Goal: Book appointment/travel/reservation

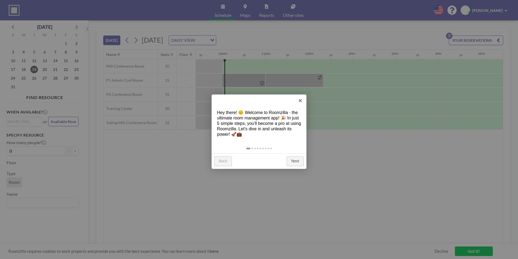
scroll to position [0, 412]
click at [300, 160] on link "Next" at bounding box center [295, 161] width 17 height 10
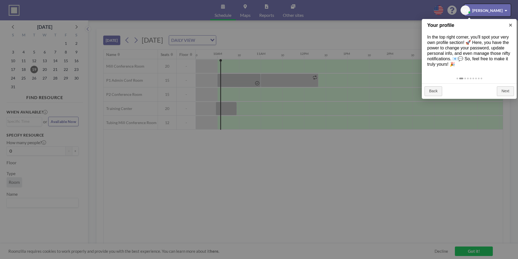
click at [506, 9] on div at bounding box center [488, 10] width 46 height 12
click at [505, 90] on link "Next" at bounding box center [505, 91] width 17 height 10
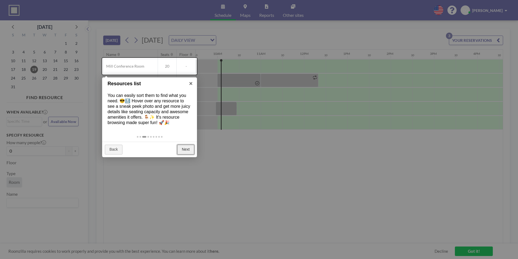
click at [185, 148] on link "Next" at bounding box center [185, 150] width 17 height 10
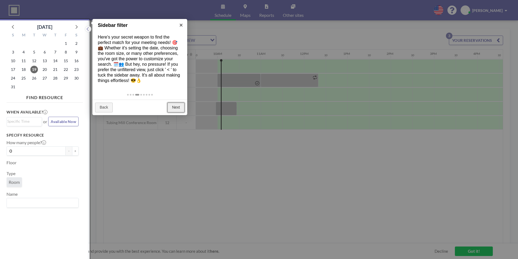
scroll to position [1, 0]
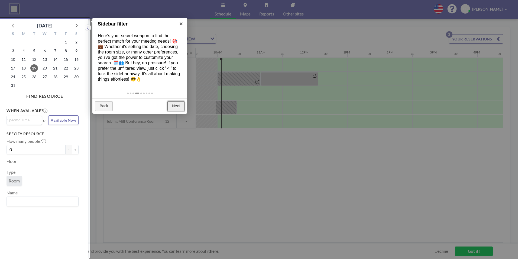
click at [175, 108] on link "Next" at bounding box center [176, 106] width 17 height 10
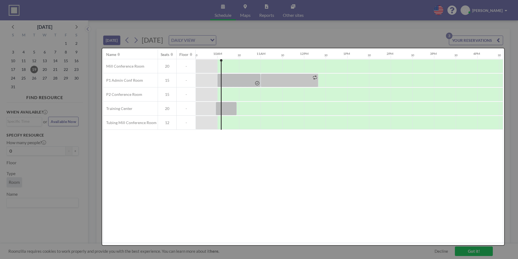
scroll to position [0, 0]
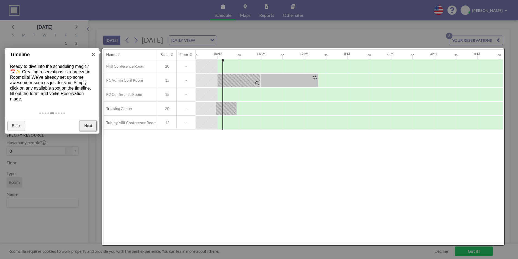
click at [85, 125] on link "Next" at bounding box center [88, 126] width 17 height 10
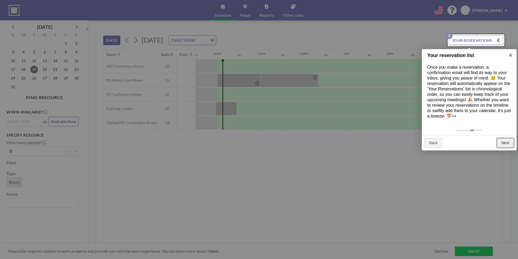
click at [502, 141] on link "Next" at bounding box center [505, 143] width 17 height 10
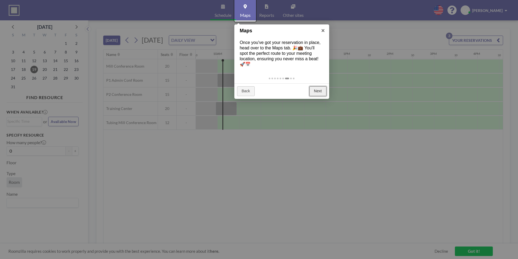
click at [320, 91] on link "Next" at bounding box center [318, 91] width 17 height 10
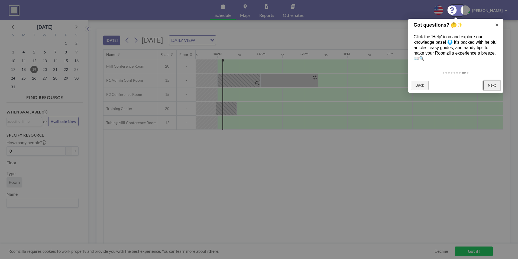
click at [493, 85] on link "Next" at bounding box center [492, 86] width 17 height 10
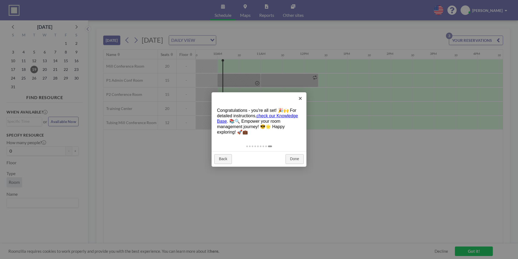
click at [276, 116] on link "check our Knowledge Base" at bounding box center [257, 118] width 81 height 10
click at [296, 158] on link "Done" at bounding box center [295, 159] width 18 height 10
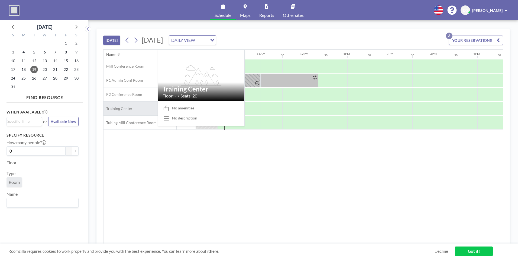
click at [127, 108] on span "Training Center" at bounding box center [118, 108] width 29 height 5
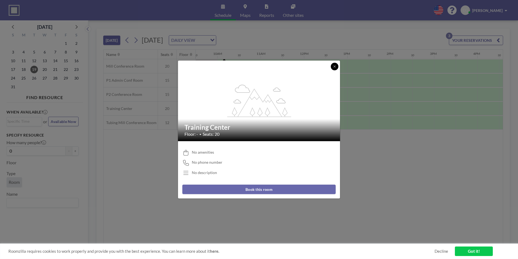
click at [335, 66] on icon at bounding box center [335, 66] width 2 height 2
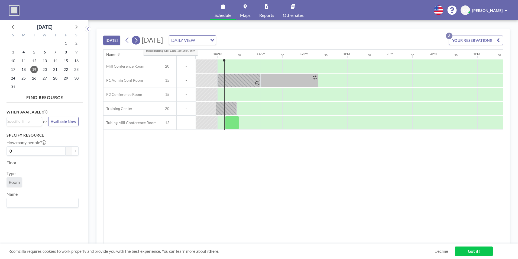
click at [139, 41] on icon at bounding box center [135, 40] width 5 height 8
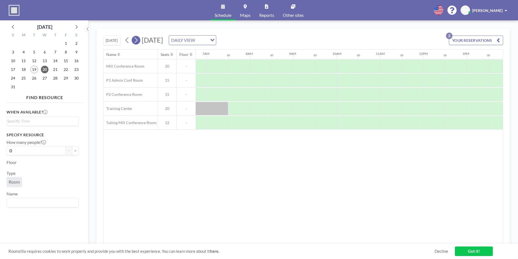
scroll to position [0, 325]
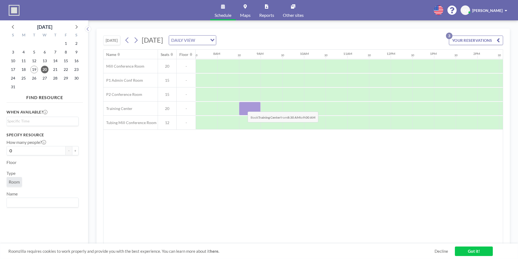
click at [244, 107] on div at bounding box center [250, 109] width 22 height 14
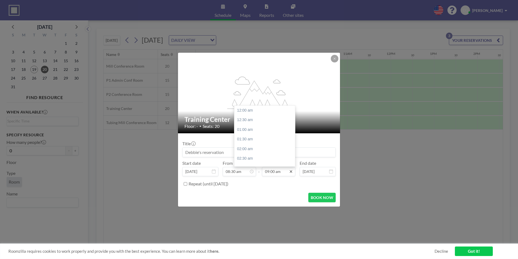
scroll to position [174, 0]
click at [249, 131] on div "10:00 am" at bounding box center [266, 129] width 63 height 10
type input "10:00 am"
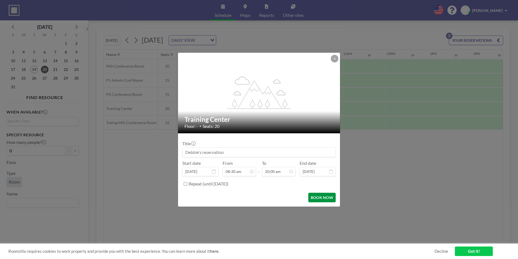
scroll to position [193, 0]
click at [325, 197] on button "BOOK NOW" at bounding box center [322, 197] width 27 height 9
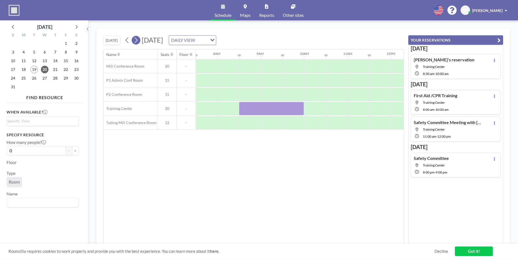
click at [138, 40] on icon at bounding box center [136, 40] width 3 height 6
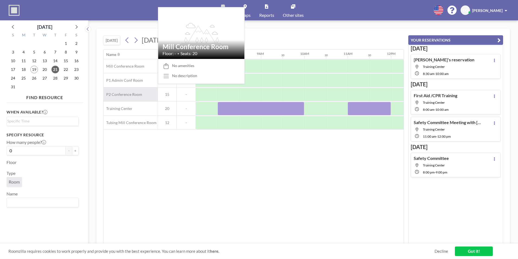
scroll to position [0, 325]
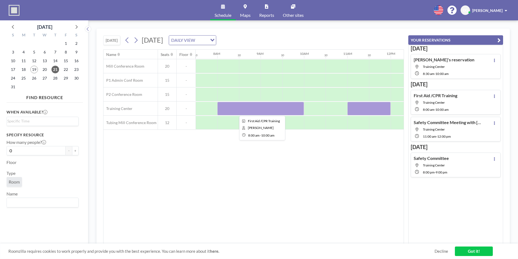
click at [259, 107] on div at bounding box center [260, 109] width 87 height 14
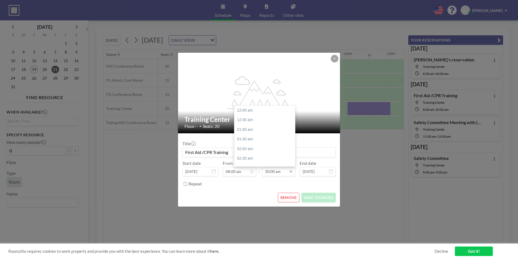
scroll to position [193, 0]
click at [250, 149] on div "12:00 pm" at bounding box center [266, 149] width 63 height 10
click at [250, 149] on div "Title First Aid /CPR Training Start date [DATE] From 08:00 am - To 12:00 pm 12:…" at bounding box center [258, 162] width 153 height 51
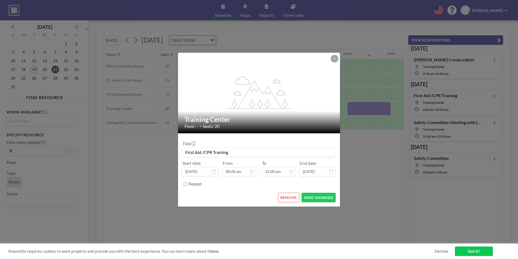
click at [311, 123] on div "Floor: - • Seats: 20" at bounding box center [260, 125] width 150 height 5
click at [322, 198] on button "SAVE CHANGES" at bounding box center [319, 197] width 34 height 9
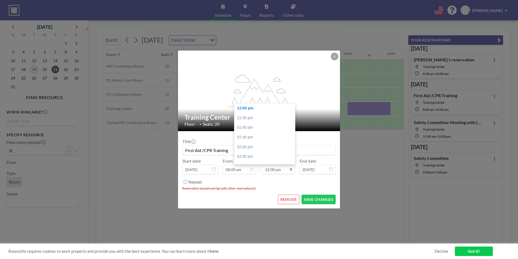
click at [292, 169] on icon at bounding box center [291, 169] width 4 height 4
click at [249, 127] on div "11:30 am" at bounding box center [266, 126] width 63 height 10
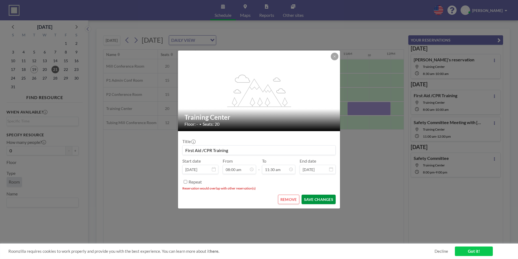
click at [320, 198] on button "SAVE CHANGES" at bounding box center [319, 198] width 34 height 9
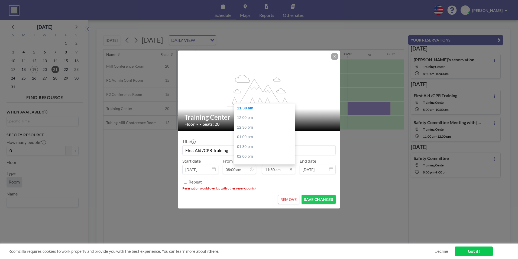
click at [292, 168] on icon at bounding box center [291, 169] width 4 height 4
click at [251, 127] on div "11:00 am" at bounding box center [266, 126] width 63 height 10
type input "11:00 am"
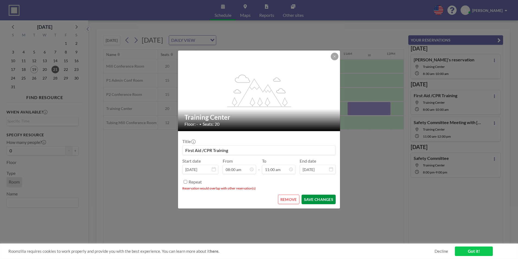
click at [323, 198] on button "SAVE CHANGES" at bounding box center [319, 198] width 34 height 9
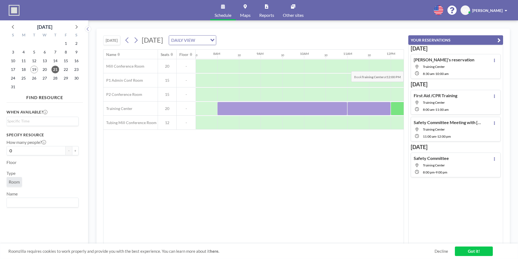
click at [449, 67] on span "Training Center" at bounding box center [449, 67] width 52 height 4
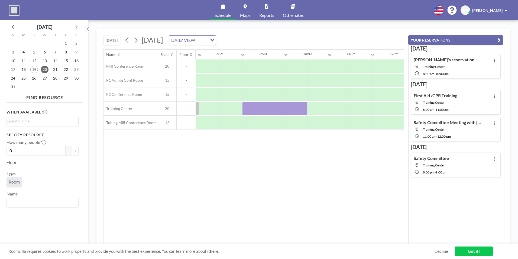
scroll to position [0, 347]
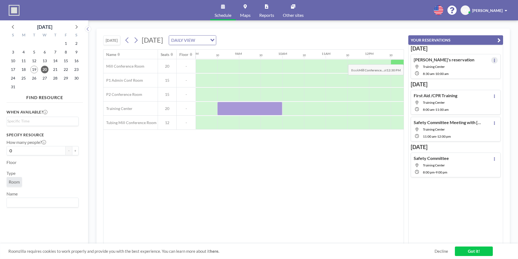
click at [494, 60] on icon at bounding box center [494, 61] width 1 height 4
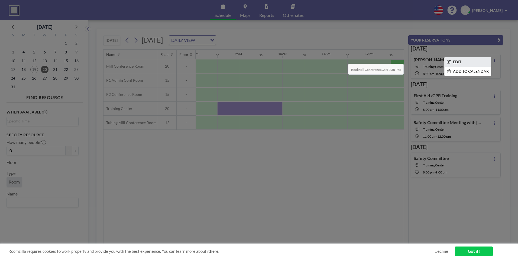
click at [473, 60] on li "EDIT" at bounding box center [468, 61] width 46 height 9
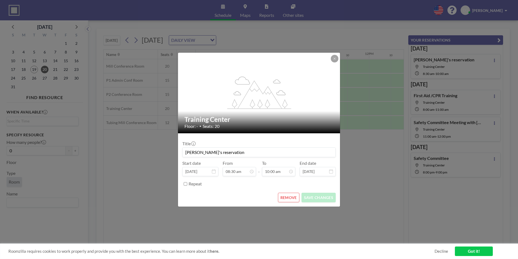
click at [236, 150] on input "[PERSON_NAME]'s reservation" at bounding box center [259, 152] width 153 height 9
click at [325, 196] on button "SAVE CHANGES" at bounding box center [319, 197] width 34 height 9
type input "[PERSON_NAME]'s reservation Over Head Crane"
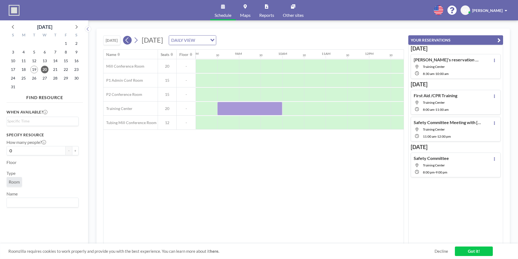
click at [126, 38] on icon at bounding box center [127, 40] width 5 height 8
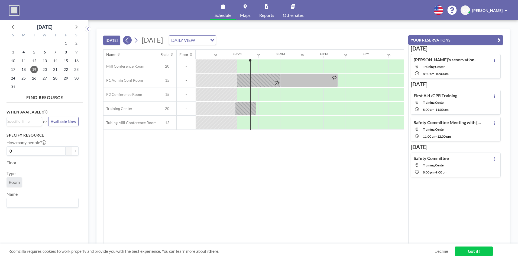
scroll to position [0, 412]
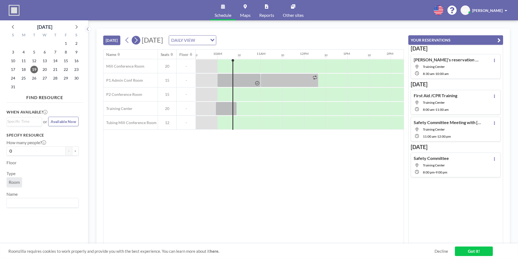
click at [137, 41] on icon at bounding box center [136, 40] width 3 height 6
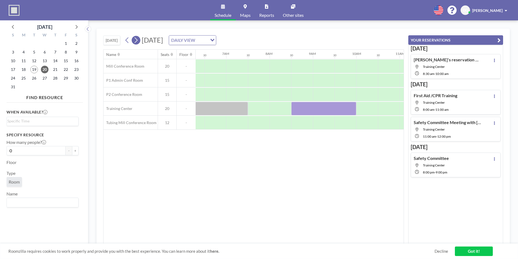
click at [137, 41] on icon at bounding box center [136, 40] width 3 height 6
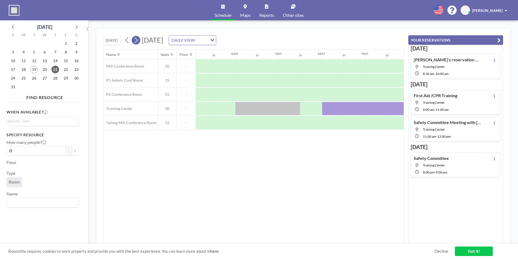
scroll to position [0, 301]
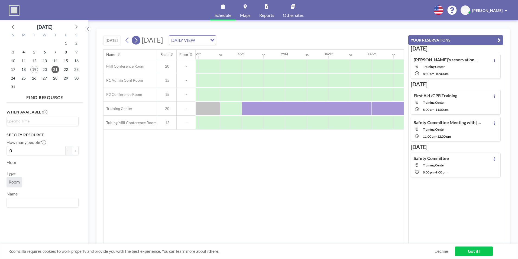
click at [137, 41] on icon at bounding box center [136, 40] width 3 height 6
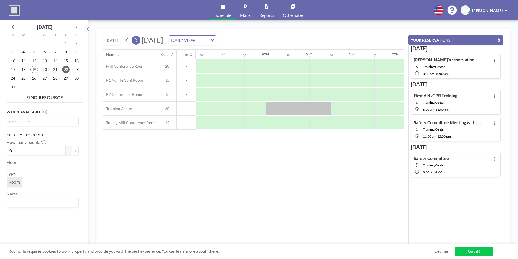
scroll to position [0, 318]
click at [137, 41] on icon at bounding box center [136, 40] width 3 height 6
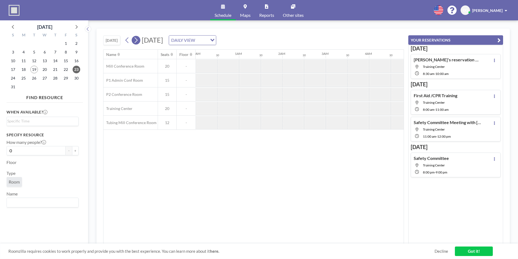
scroll to position [0, 283]
click at [137, 41] on icon at bounding box center [136, 40] width 3 height 6
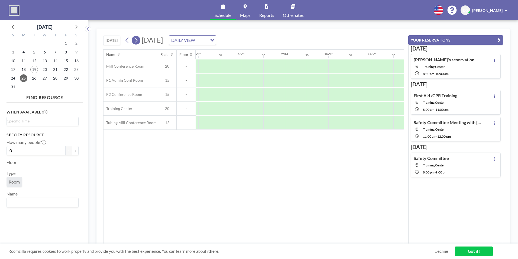
click at [137, 41] on icon at bounding box center [136, 40] width 3 height 6
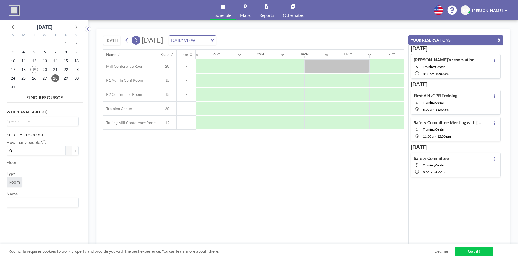
click at [137, 41] on icon at bounding box center [136, 40] width 3 height 6
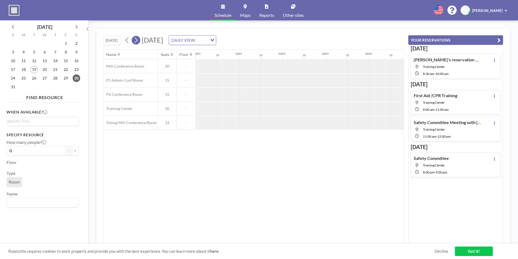
scroll to position [0, 235]
click at [137, 41] on icon at bounding box center [136, 40] width 3 height 6
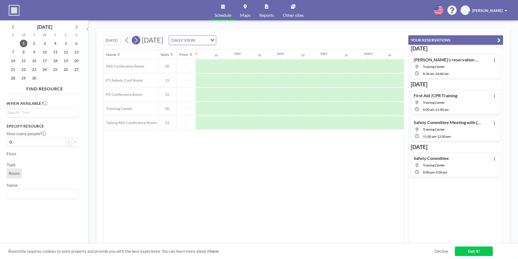
scroll to position [0, 325]
click at [137, 41] on icon at bounding box center [136, 40] width 3 height 6
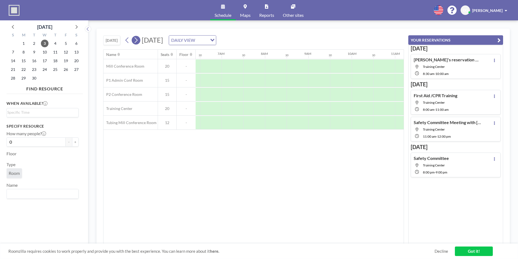
click at [137, 41] on icon at bounding box center [136, 40] width 3 height 6
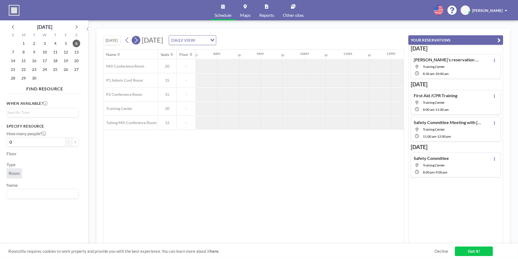
click at [137, 41] on icon at bounding box center [136, 40] width 3 height 6
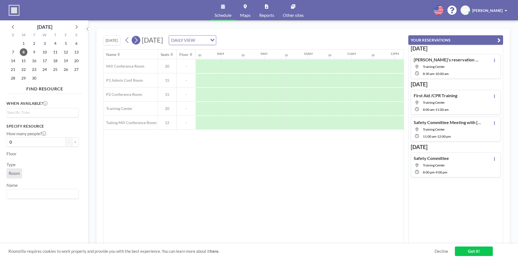
click at [137, 41] on icon at bounding box center [136, 40] width 3 height 6
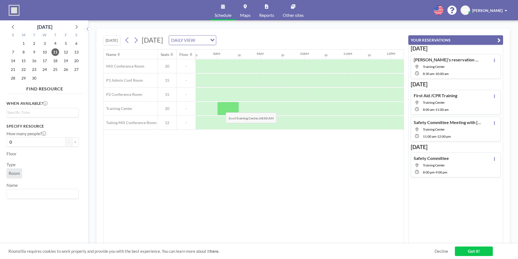
click at [222, 108] on div at bounding box center [228, 109] width 22 height 14
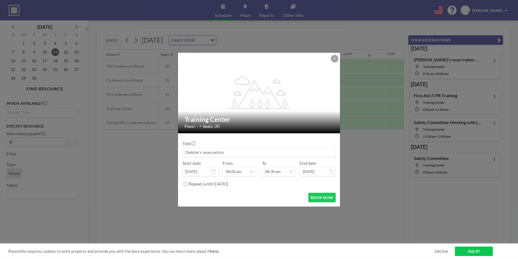
click at [230, 152] on input at bounding box center [259, 152] width 153 height 9
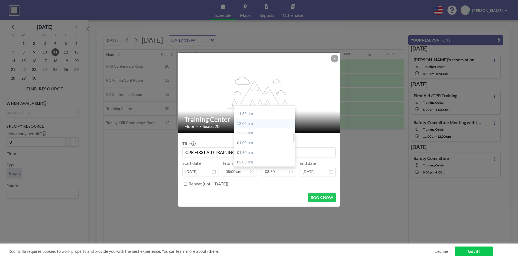
click at [253, 123] on div "12:00 pm" at bounding box center [266, 124] width 63 height 10
type input "CPR FIRST AID TRAINING"
type input "12:00 pm"
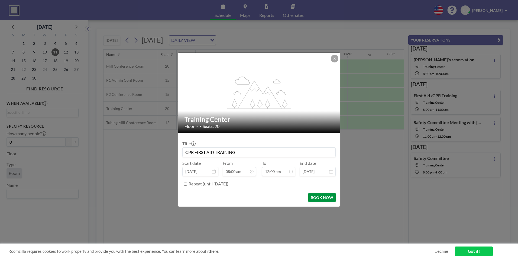
click at [318, 197] on button "BOOK NOW" at bounding box center [322, 197] width 27 height 9
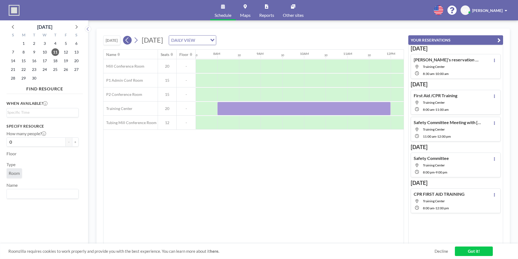
click at [128, 39] on icon at bounding box center [127, 40] width 3 height 6
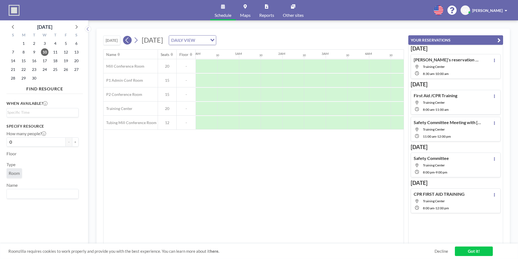
scroll to position [0, 206]
click at [128, 39] on icon at bounding box center [127, 40] width 3 height 6
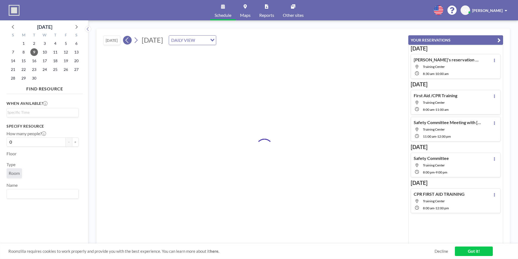
click at [128, 39] on icon at bounding box center [127, 40] width 3 height 6
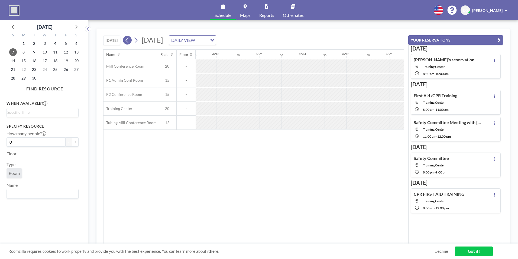
scroll to position [0, 301]
click at [128, 39] on icon at bounding box center [127, 40] width 3 height 6
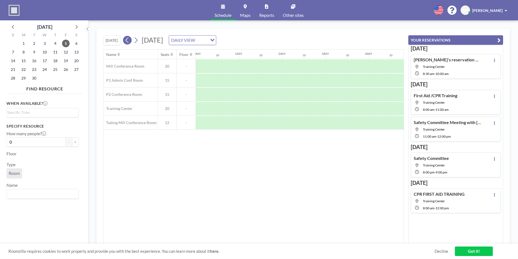
click at [128, 39] on icon at bounding box center [127, 40] width 3 height 6
click at [221, 108] on div at bounding box center [228, 109] width 22 height 14
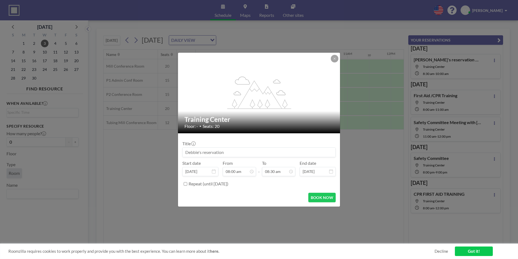
click at [222, 141] on div "Title" at bounding box center [258, 149] width 153 height 16
click at [229, 151] on input at bounding box center [259, 152] width 153 height 9
type input "c"
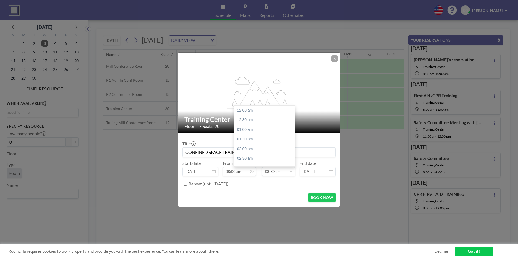
scroll to position [164, 0]
click at [254, 121] on div "09:00 am" at bounding box center [266, 120] width 63 height 10
type input "CONFINED SPACE TRAINING"
type input "09:00 am"
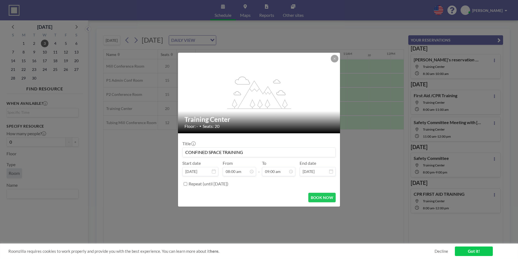
scroll to position [174, 0]
click at [318, 196] on button "BOOK NOW" at bounding box center [322, 197] width 27 height 9
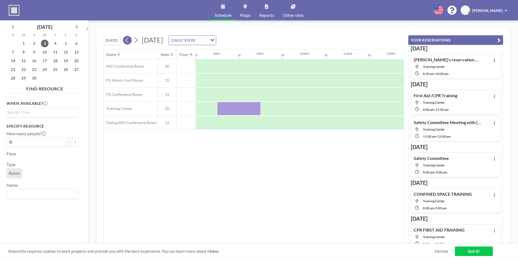
click at [129, 40] on icon at bounding box center [127, 40] width 5 height 8
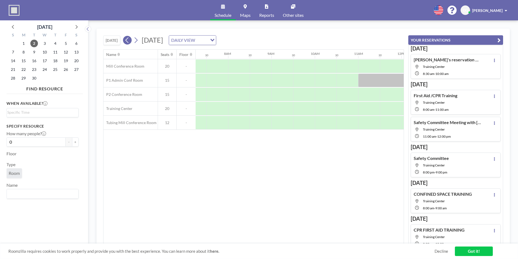
click at [129, 40] on icon at bounding box center [127, 40] width 5 height 8
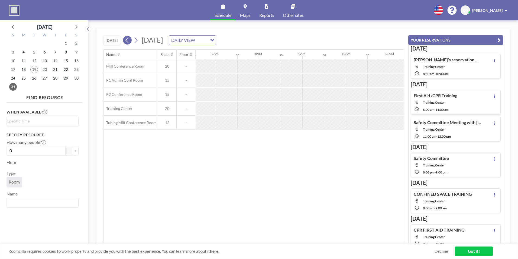
scroll to position [0, 325]
click at [129, 40] on icon at bounding box center [127, 40] width 5 height 8
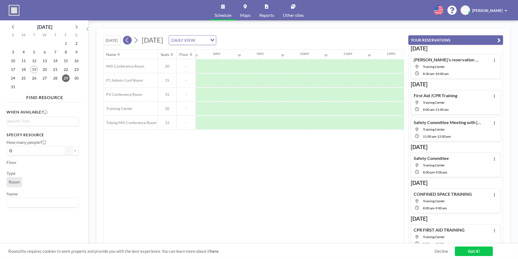
click at [129, 40] on icon at bounding box center [127, 40] width 5 height 8
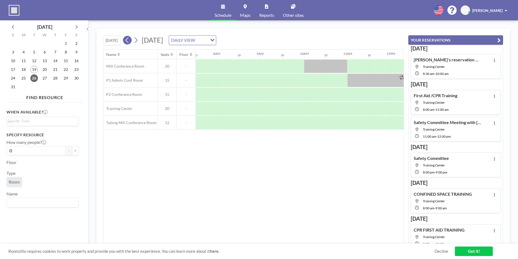
click at [129, 40] on icon at bounding box center [127, 40] width 5 height 8
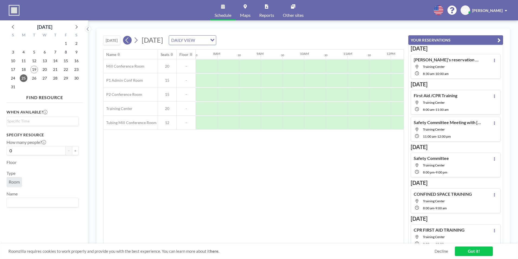
click at [129, 40] on icon at bounding box center [127, 40] width 5 height 8
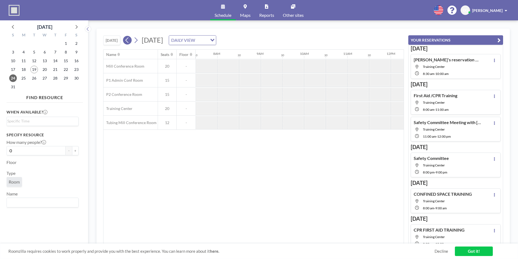
click at [129, 40] on icon at bounding box center [127, 40] width 5 height 8
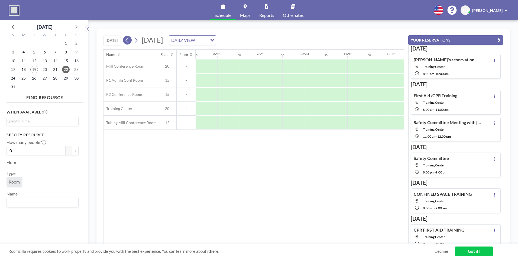
click at [129, 40] on icon at bounding box center [127, 40] width 5 height 8
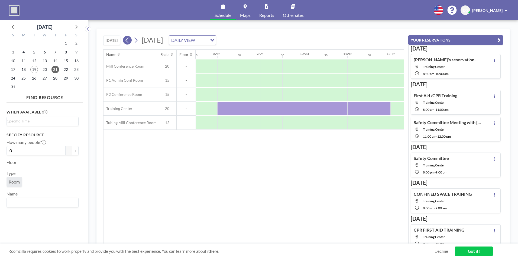
click at [129, 40] on icon at bounding box center [127, 40] width 5 height 8
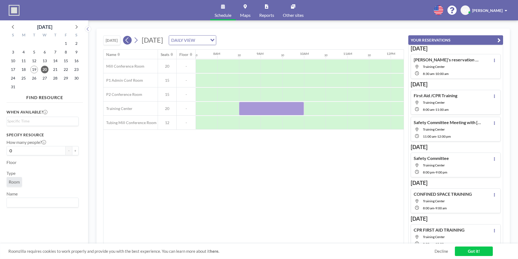
click at [129, 40] on icon at bounding box center [127, 40] width 5 height 8
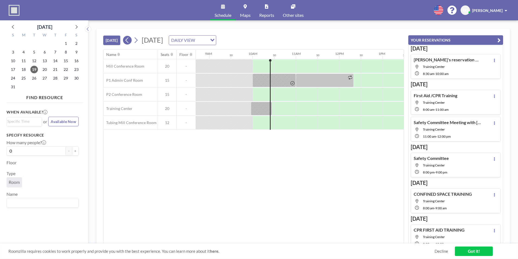
scroll to position [0, 412]
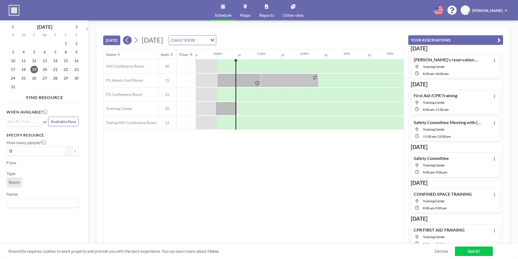
click at [129, 40] on icon at bounding box center [127, 40] width 5 height 8
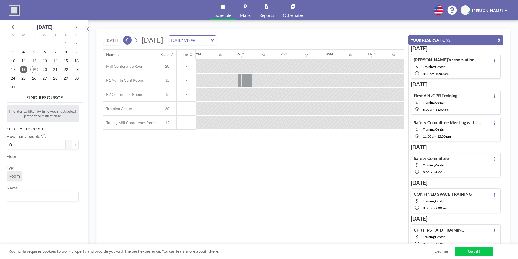
scroll to position [0, 325]
click at [138, 41] on icon at bounding box center [135, 40] width 5 height 8
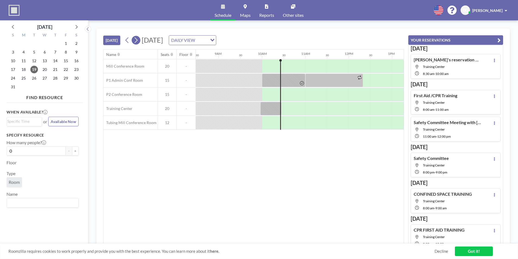
scroll to position [0, 412]
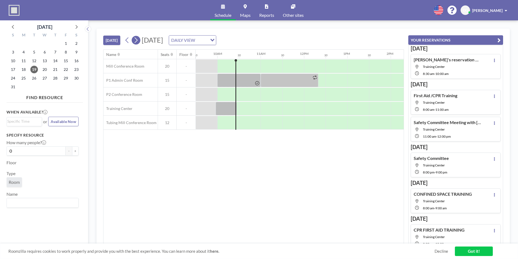
click at [138, 41] on icon at bounding box center [135, 40] width 5 height 8
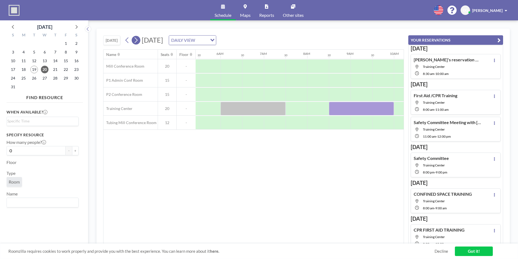
scroll to position [0, 324]
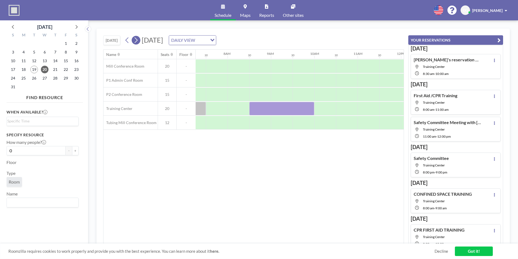
click at [138, 41] on icon at bounding box center [135, 40] width 5 height 8
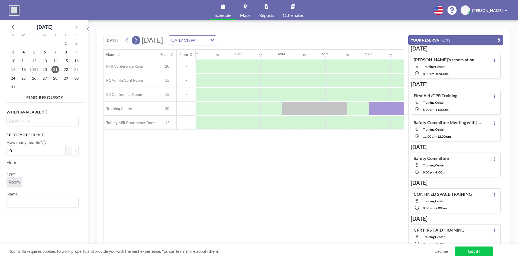
scroll to position [0, 314]
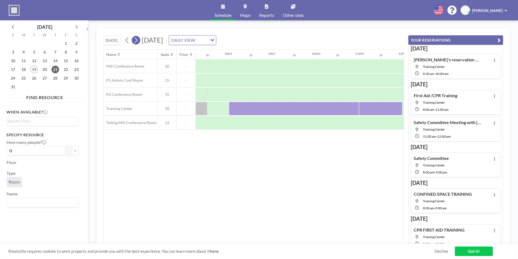
click at [138, 41] on icon at bounding box center [135, 40] width 5 height 8
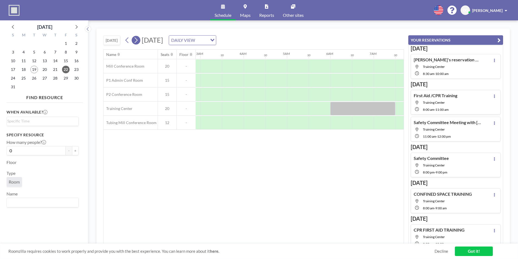
scroll to position [0, 293]
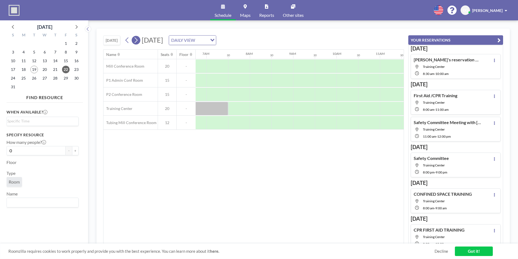
click at [138, 41] on icon at bounding box center [135, 40] width 5 height 8
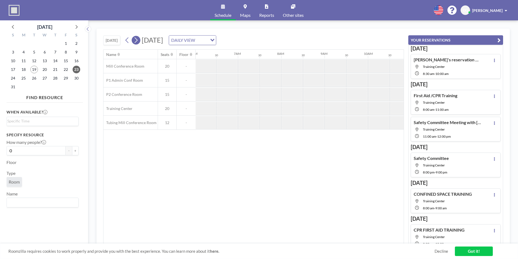
scroll to position [0, 325]
click at [138, 41] on icon at bounding box center [135, 40] width 5 height 8
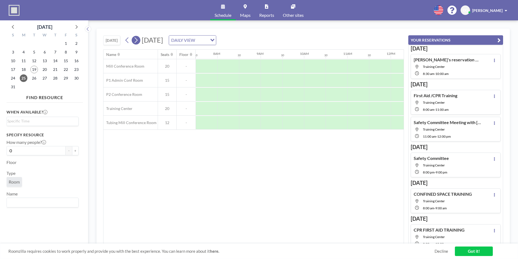
click at [138, 41] on icon at bounding box center [135, 40] width 5 height 8
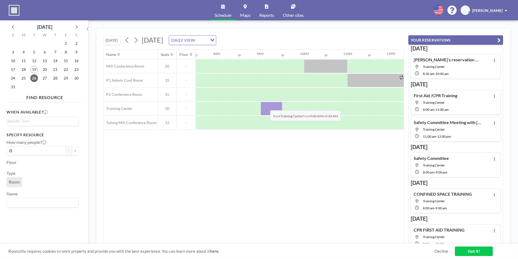
click at [266, 106] on div at bounding box center [272, 109] width 22 height 14
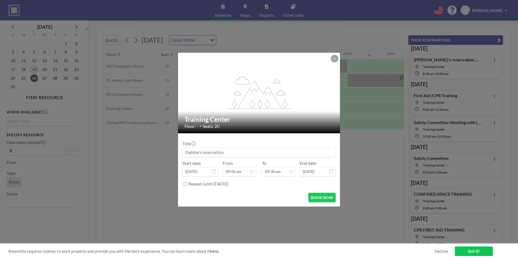
click at [230, 152] on input at bounding box center [259, 152] width 153 height 9
type input "n"
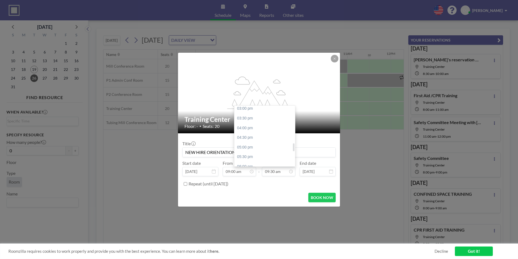
scroll to position [292, 0]
click at [251, 128] on div "04:00 pm" at bounding box center [266, 128] width 63 height 10
type input "NEW HIRE ORIENTATION"
type input "04:00 pm"
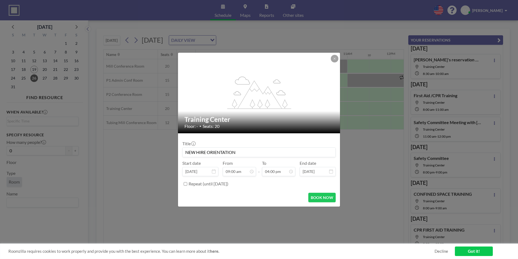
scroll to position [309, 0]
click at [325, 197] on button "BOOK NOW" at bounding box center [322, 197] width 27 height 9
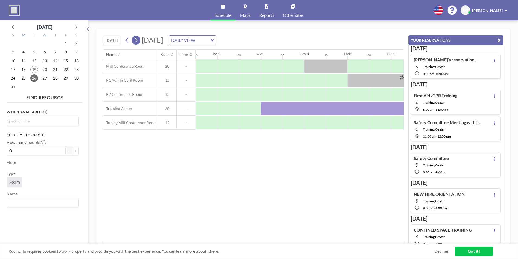
click at [139, 39] on icon at bounding box center [135, 40] width 5 height 8
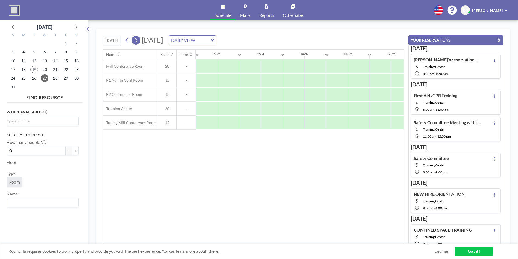
scroll to position [0, 325]
click at [270, 110] on div at bounding box center [272, 109] width 22 height 14
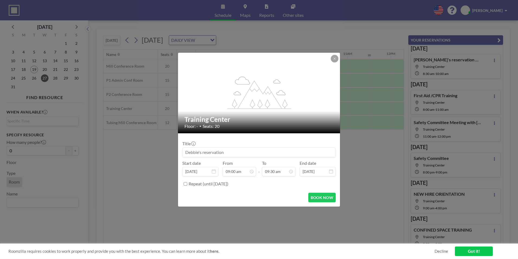
click at [219, 154] on input at bounding box center [259, 152] width 153 height 9
type input "n"
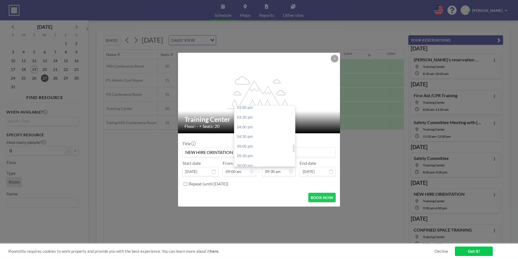
scroll to position [292, 0]
click at [249, 108] on div "03:00 pm" at bounding box center [266, 108] width 63 height 10
type input "NEW HIRE ORINTATION"
type input "03:00 pm"
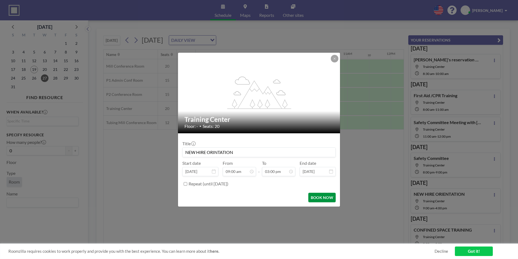
scroll to position [290, 0]
click at [313, 195] on button "BOOK NOW" at bounding box center [322, 197] width 27 height 9
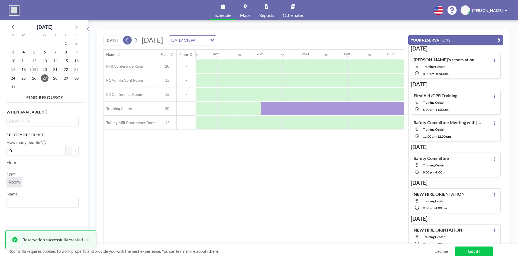
click at [130, 40] on icon at bounding box center [127, 40] width 5 height 8
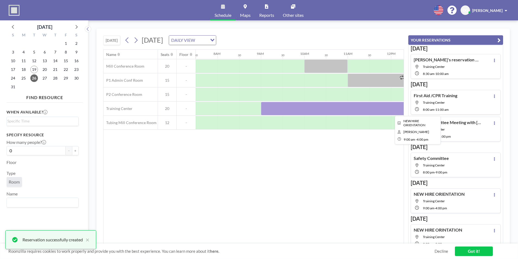
scroll to position [0, 325]
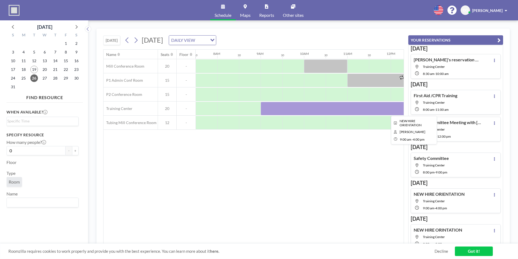
click at [309, 107] on div at bounding box center [413, 109] width 304 height 14
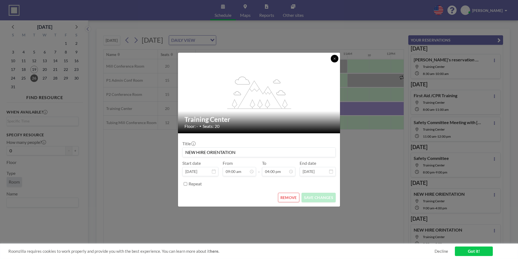
click at [334, 59] on icon at bounding box center [334, 58] width 3 height 3
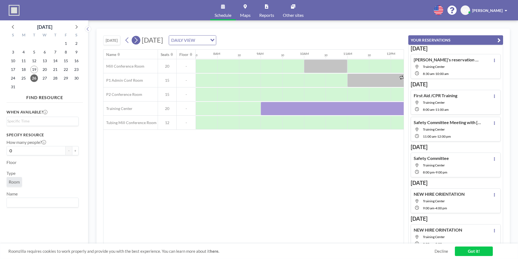
click at [137, 40] on icon at bounding box center [135, 40] width 5 height 8
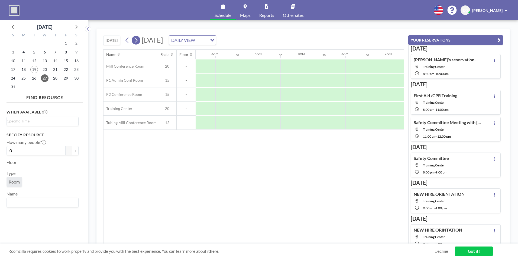
scroll to position [0, 284]
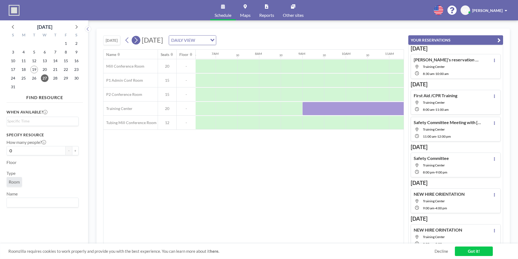
click at [137, 40] on icon at bounding box center [135, 40] width 5 height 8
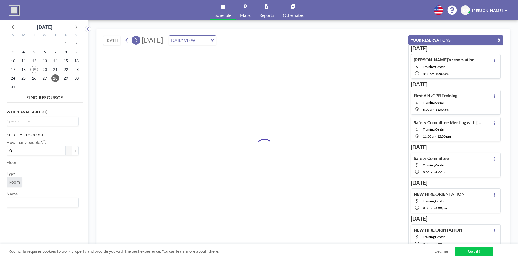
click at [137, 40] on icon at bounding box center [135, 40] width 5 height 8
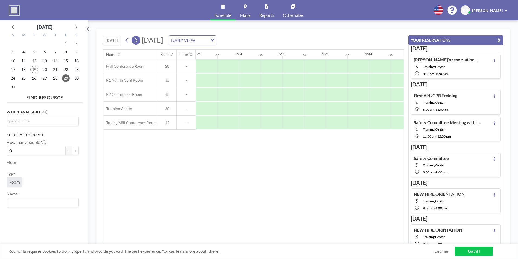
scroll to position [0, 190]
click at [137, 40] on icon at bounding box center [135, 40] width 5 height 8
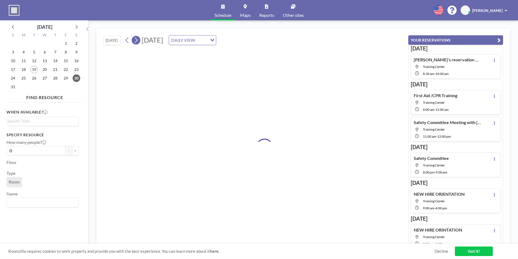
click at [137, 40] on icon at bounding box center [135, 40] width 5 height 8
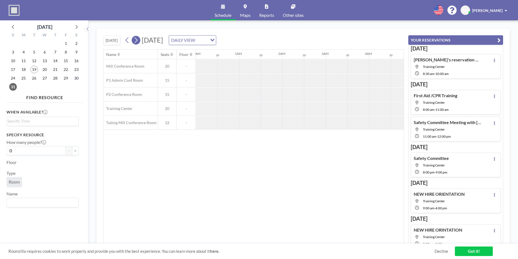
scroll to position [0, 221]
click at [137, 40] on icon at bounding box center [135, 40] width 5 height 8
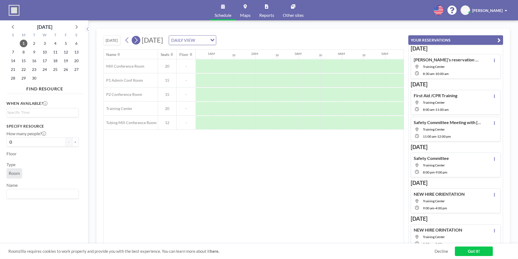
scroll to position [0, 110]
click at [137, 40] on icon at bounding box center [135, 40] width 5 height 8
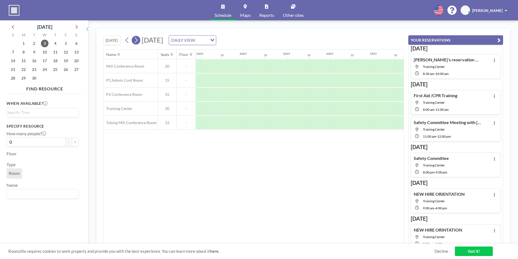
click at [137, 40] on icon at bounding box center [135, 40] width 5 height 8
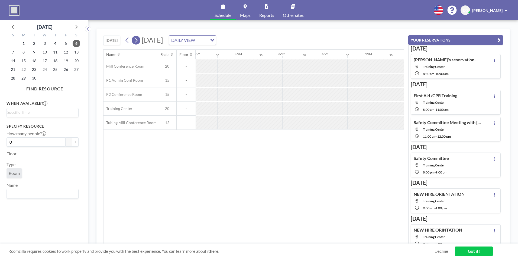
scroll to position [0, 159]
click at [137, 40] on icon at bounding box center [135, 40] width 5 height 8
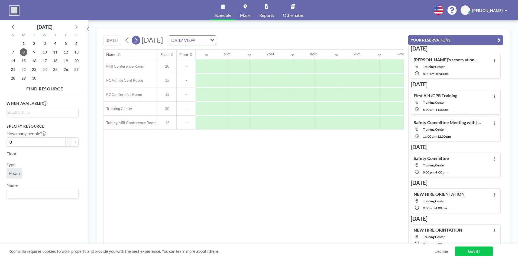
click at [137, 40] on icon at bounding box center [135, 40] width 5 height 8
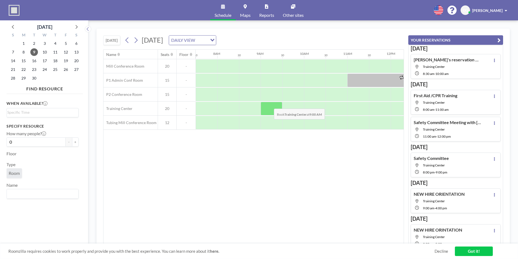
click at [270, 104] on div at bounding box center [272, 109] width 22 height 14
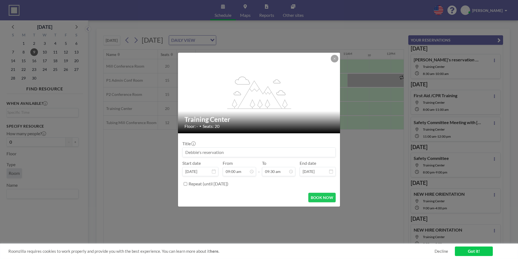
click at [218, 149] on input at bounding box center [259, 152] width 153 height 9
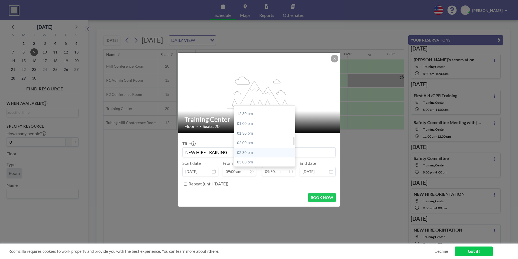
scroll to position [265, 0]
type input "NEW HIRE TRAINING"
click at [255, 151] on div "04:00 pm" at bounding box center [266, 155] width 63 height 10
type input "04:00 pm"
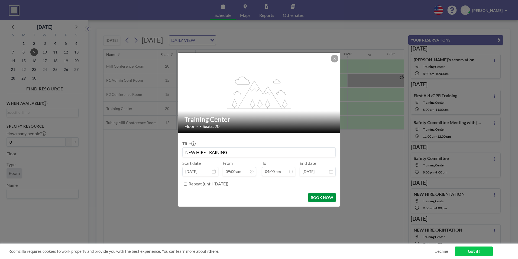
scroll to position [309, 0]
click at [328, 194] on button "BOOK NOW" at bounding box center [322, 197] width 27 height 9
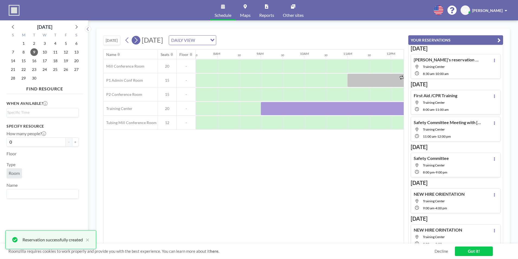
click at [138, 40] on icon at bounding box center [136, 40] width 3 height 6
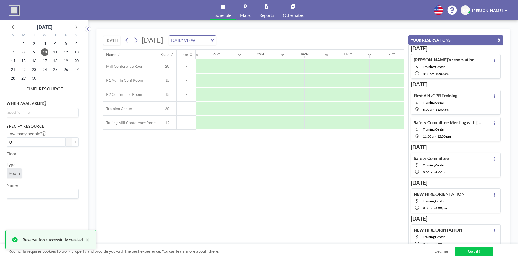
scroll to position [0, 325]
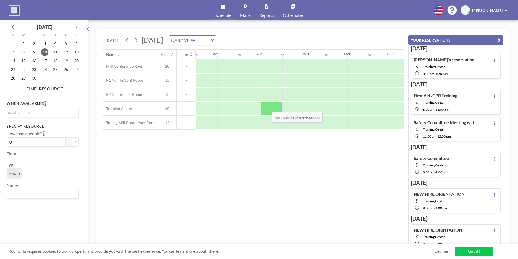
click at [268, 108] on div at bounding box center [272, 109] width 22 height 14
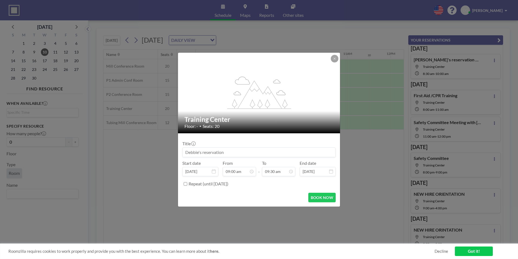
click at [229, 161] on label "From" at bounding box center [228, 162] width 10 height 5
click at [229, 150] on input at bounding box center [259, 152] width 153 height 9
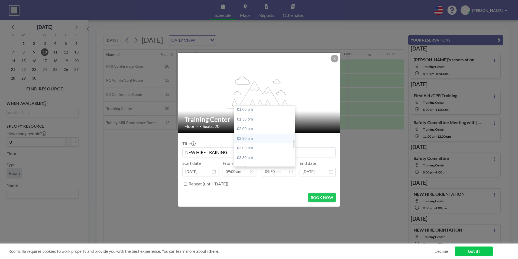
scroll to position [265, 0]
click at [246, 134] on div "03:00 pm" at bounding box center [266, 135] width 63 height 10
type input "NEW HIRE TRAINING"
type input "03:00 pm"
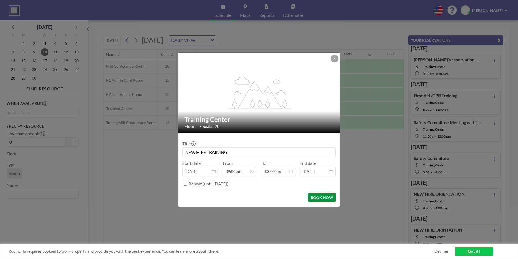
scroll to position [290, 0]
click at [319, 198] on button "BOOK NOW" at bounding box center [322, 197] width 27 height 9
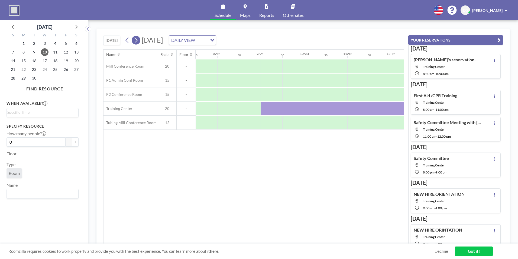
click at [137, 41] on icon at bounding box center [136, 40] width 3 height 6
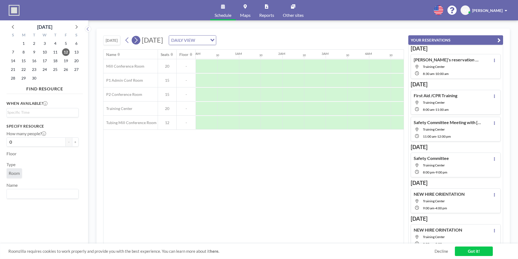
scroll to position [0, 261]
click at [137, 41] on icon at bounding box center [136, 40] width 3 height 6
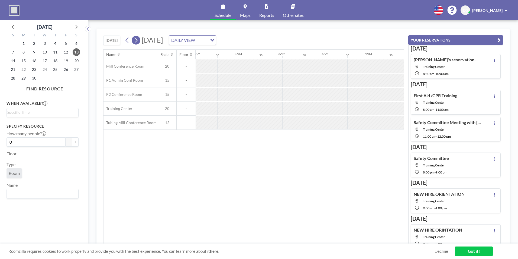
scroll to position [0, 174]
click at [137, 41] on icon at bounding box center [136, 40] width 3 height 6
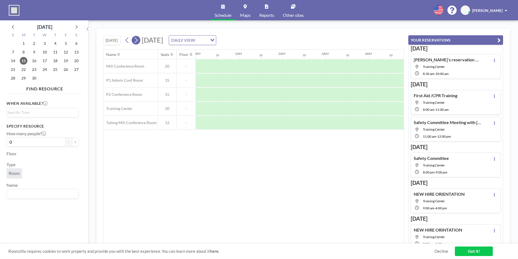
scroll to position [0, 174]
click at [137, 41] on icon at bounding box center [136, 40] width 3 height 6
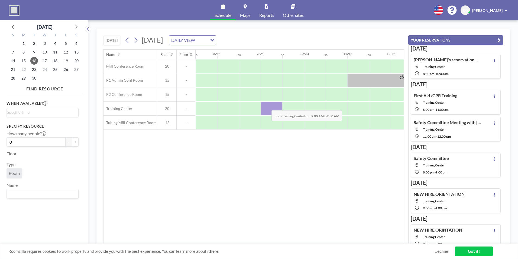
click at [267, 106] on div at bounding box center [272, 109] width 22 height 14
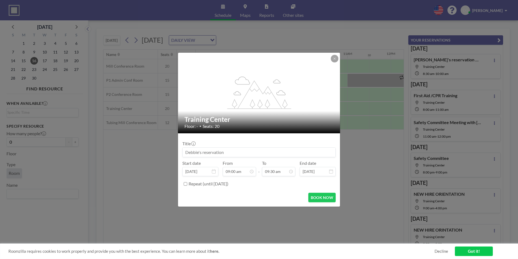
click at [211, 153] on input at bounding box center [259, 152] width 153 height 9
type input "t"
type input "T"
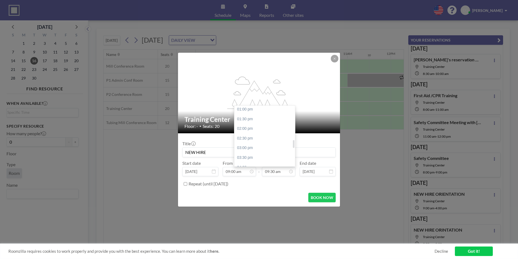
scroll to position [265, 0]
click at [249, 155] on div "04:00 pm" at bounding box center [266, 155] width 63 height 10
type input "NEW HIRE"
type input "04:00 pm"
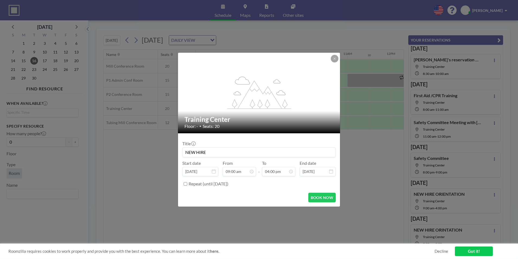
click at [234, 154] on input "NEW HIRE" at bounding box center [259, 152] width 153 height 9
click at [270, 153] on input "NEW HIRE ORINTATION" at bounding box center [259, 152] width 153 height 9
type input "NEW HIRE ORINTATION"
click at [326, 197] on button "BOOK NOW" at bounding box center [322, 197] width 27 height 9
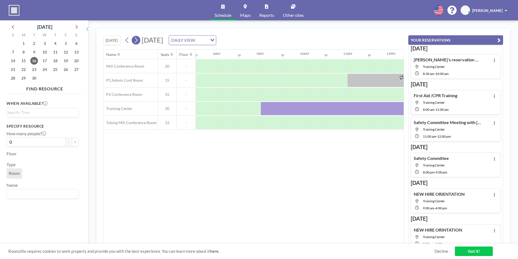
click at [137, 40] on icon at bounding box center [135, 40] width 5 height 8
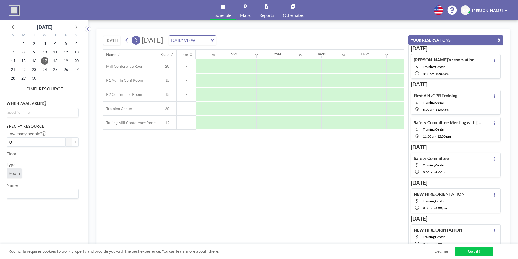
scroll to position [0, 325]
click at [272, 108] on div at bounding box center [272, 109] width 22 height 14
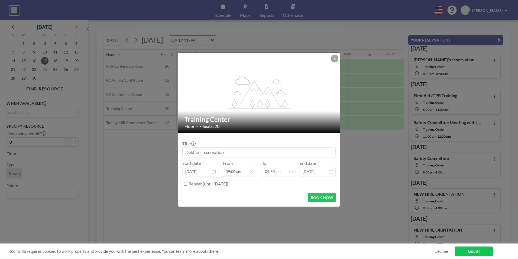
click at [217, 151] on input at bounding box center [259, 152] width 153 height 9
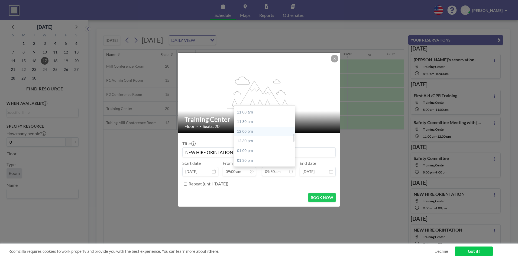
scroll to position [238, 0]
click at [244, 163] on div "03:00 pm" at bounding box center [266, 162] width 63 height 10
type input "NEW HIRE ORINTATION"
type input "03:00 pm"
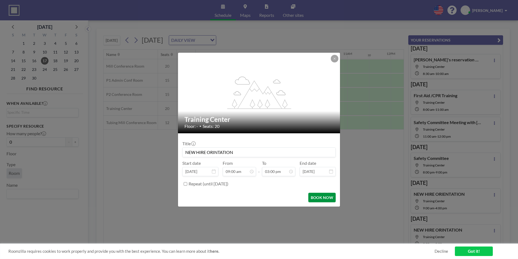
scroll to position [290, 0]
click at [317, 197] on button "BOOK NOW" at bounding box center [322, 197] width 27 height 9
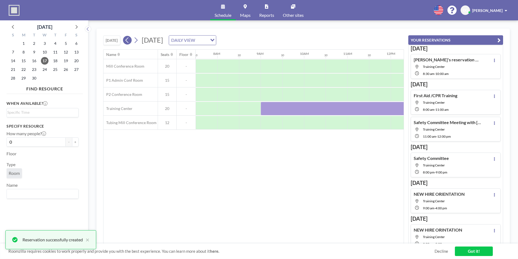
click at [126, 38] on icon at bounding box center [127, 40] width 5 height 8
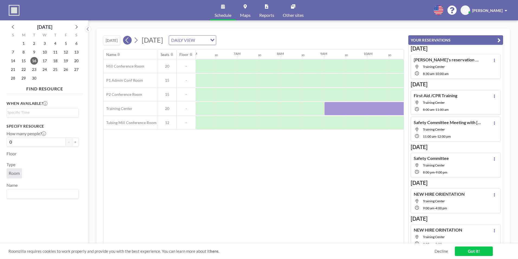
scroll to position [0, 325]
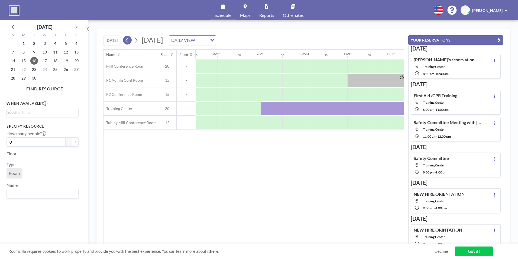
click at [126, 38] on icon at bounding box center [127, 40] width 5 height 8
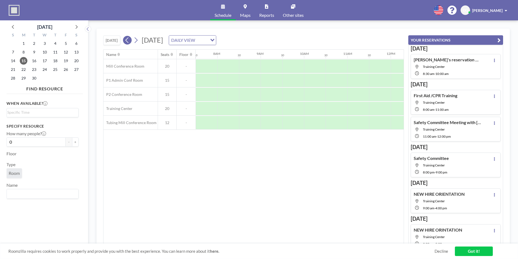
click at [126, 38] on icon at bounding box center [127, 40] width 5 height 8
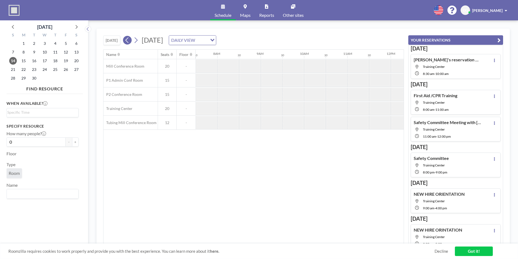
click at [126, 38] on icon at bounding box center [127, 40] width 5 height 8
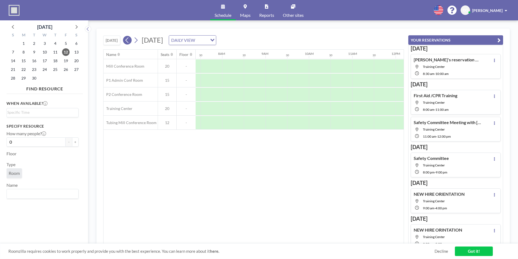
click at [126, 38] on icon at bounding box center [127, 40] width 5 height 8
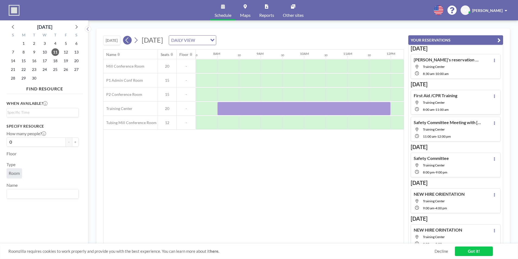
click at [126, 38] on icon at bounding box center [127, 40] width 5 height 8
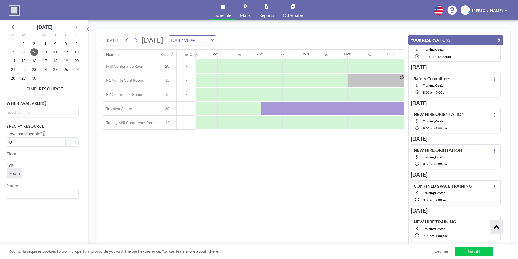
scroll to position [108, 0]
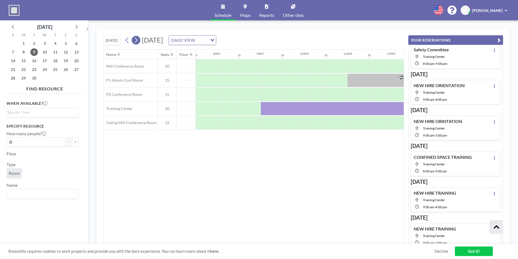
click at [137, 42] on icon at bounding box center [135, 40] width 5 height 8
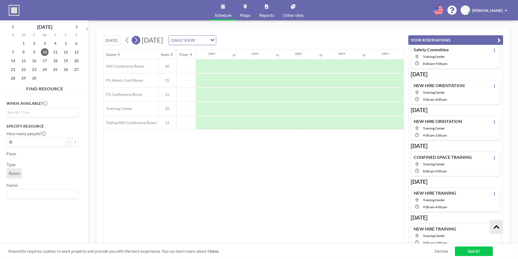
scroll to position [0, 110]
click at [137, 42] on icon at bounding box center [135, 40] width 5 height 8
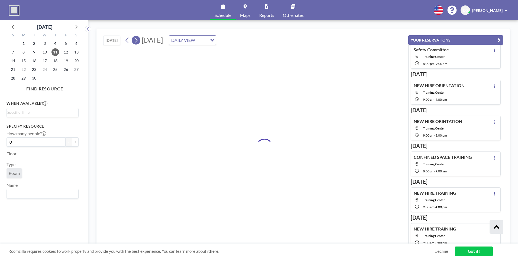
click at [137, 42] on icon at bounding box center [135, 40] width 5 height 8
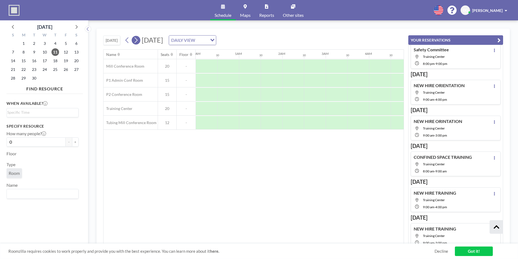
click at [137, 42] on icon at bounding box center [135, 40] width 5 height 8
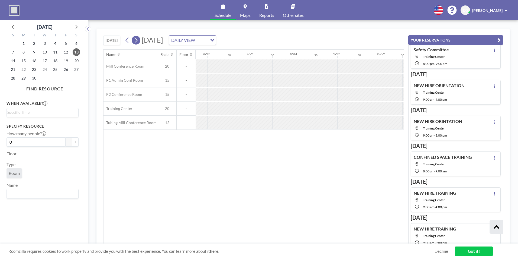
scroll to position [0, 324]
click at [137, 42] on icon at bounding box center [135, 40] width 5 height 8
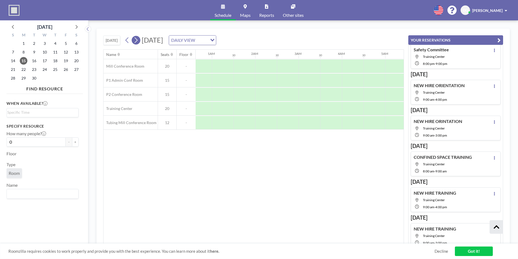
scroll to position [0, 110]
click at [137, 42] on icon at bounding box center [135, 40] width 5 height 8
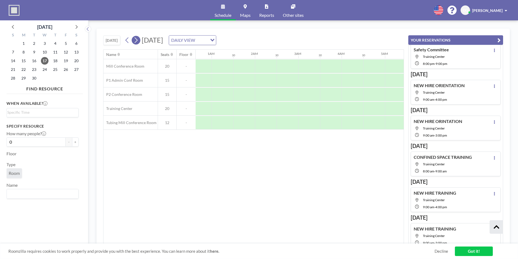
click at [137, 42] on icon at bounding box center [135, 40] width 5 height 8
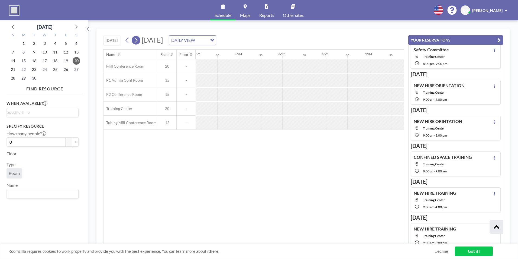
scroll to position [0, 248]
click at [137, 42] on icon at bounding box center [135, 40] width 5 height 8
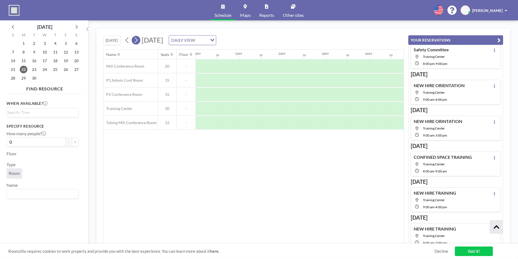
scroll to position [0, 249]
click at [137, 42] on icon at bounding box center [135, 40] width 5 height 8
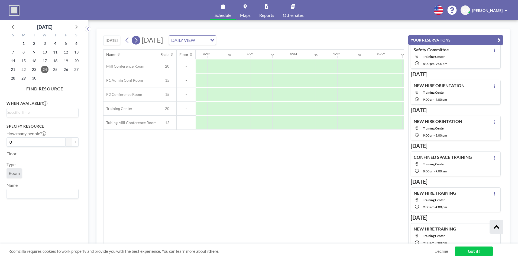
click at [137, 42] on icon at bounding box center [135, 40] width 5 height 8
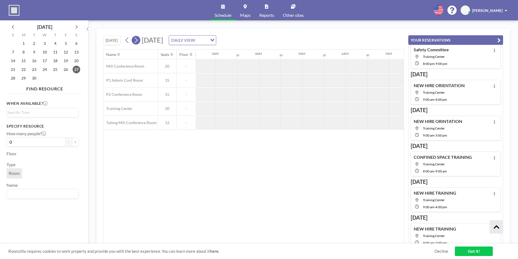
scroll to position [0, 301]
click at [137, 42] on icon at bounding box center [135, 40] width 5 height 8
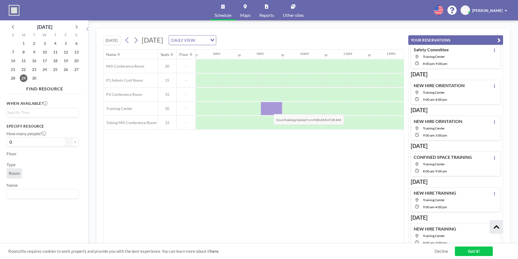
click at [269, 110] on div at bounding box center [272, 109] width 22 height 14
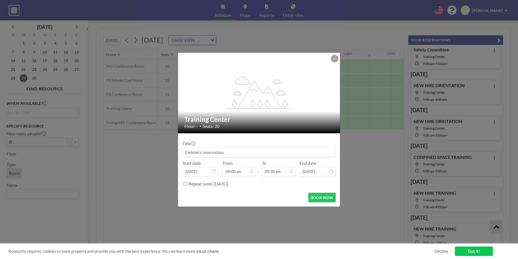
click at [232, 151] on input at bounding box center [259, 152] width 153 height 9
click at [219, 150] on input "FORKLIFT" at bounding box center [259, 152] width 153 height 9
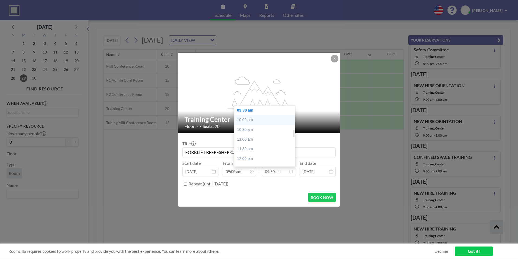
type input "FORKLIFT REFRESHER CARA"
click at [254, 119] on div "10:00 am" at bounding box center [266, 120] width 63 height 10
type input "10:00 am"
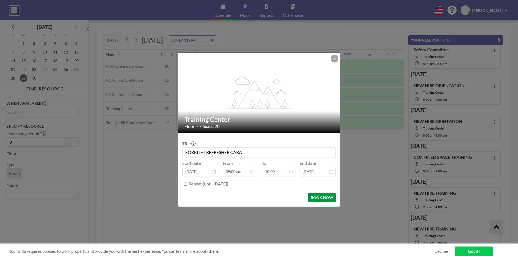
click at [326, 198] on button "BOOK NOW" at bounding box center [322, 197] width 27 height 9
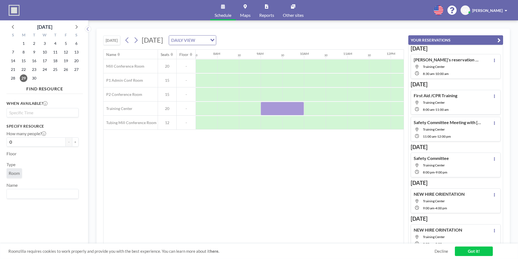
click at [58, 112] on input "Search for option" at bounding box center [41, 112] width 68 height 7
click at [219, 172] on div "Name Seats Floor 12AM 30 1AM 30 2AM 30 3AM 30 4AM 30 5AM 30 6AM 30 7AM 30 8AM 3…" at bounding box center [254, 147] width 300 height 194
click at [271, 73] on div at bounding box center [272, 66] width 22 height 14
click at [270, 104] on div at bounding box center [282, 109] width 43 height 14
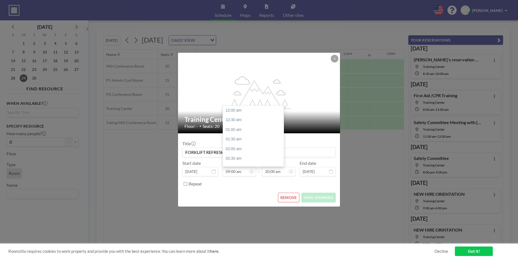
scroll to position [174, 0]
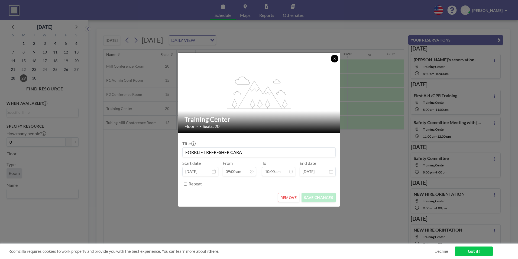
click at [335, 59] on icon at bounding box center [334, 58] width 3 height 3
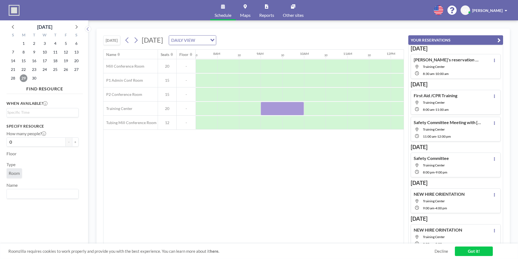
click at [25, 78] on span "29" at bounding box center [24, 78] width 8 height 8
click at [53, 111] on input "Search for option" at bounding box center [41, 112] width 68 height 7
click at [23, 136] on li "9:00 am" at bounding box center [42, 134] width 71 height 9
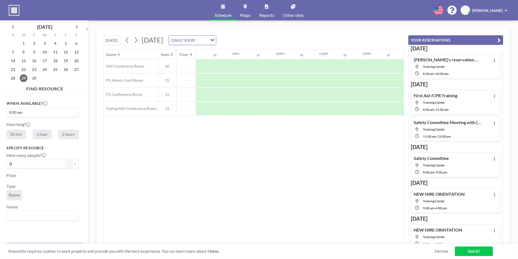
scroll to position [0, 369]
click at [35, 114] on input "Search for option" at bounding box center [50, 112] width 52 height 7
click at [72, 117] on ul "12:00 am 12:30 am 1:00 am 1:30 am 2:00 am 2:30 am 3:00 am 3:30 am 4:00 am 4:30 …" at bounding box center [43, 142] width 72 height 50
click at [130, 137] on div "Name Seats Floor 12AM 30 1AM 30 2AM 30 3AM 30 4AM 30 5AM 30 6AM 30 7AM 30 8AM 3…" at bounding box center [254, 147] width 300 height 194
click at [39, 113] on input "Search for option" at bounding box center [50, 112] width 52 height 7
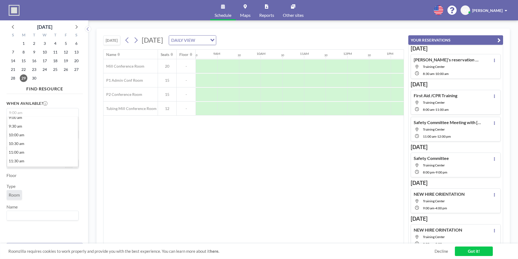
scroll to position [163, 0]
click at [31, 131] on li "10:00 am" at bounding box center [42, 133] width 71 height 9
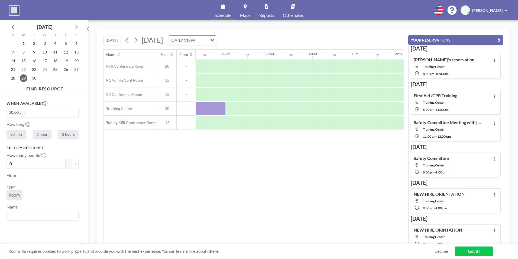
scroll to position [0, 412]
click at [40, 113] on input "Search for option" at bounding box center [41, 112] width 68 height 7
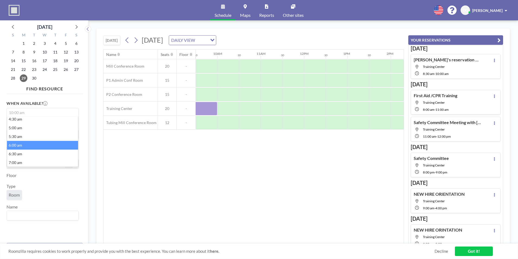
scroll to position [136, 0]
click at [24, 142] on li "9:00 am" at bounding box center [42, 143] width 71 height 9
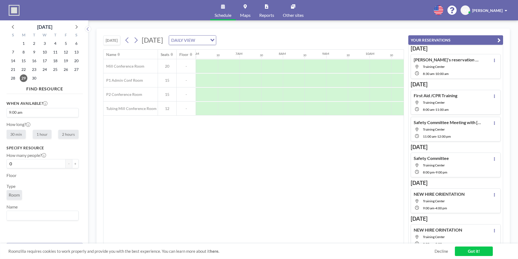
scroll to position [0, 369]
click at [30, 110] on input "Search for option" at bounding box center [50, 112] width 52 height 7
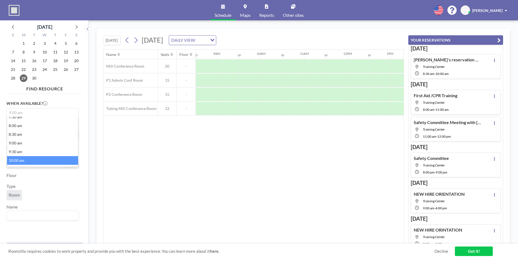
click at [16, 157] on li "10:00 am" at bounding box center [42, 160] width 71 height 9
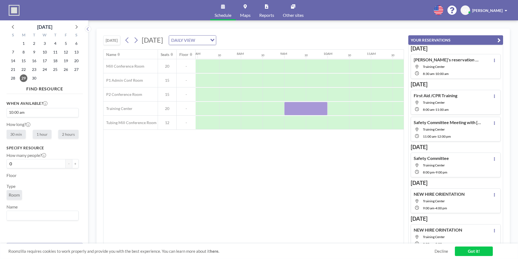
scroll to position [0, 412]
